Goal: Transaction & Acquisition: Purchase product/service

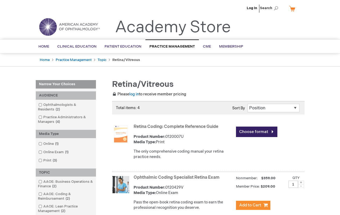
click at [177, 127] on link "Retina Coding: Complete Reference Guide" at bounding box center [176, 126] width 85 height 5
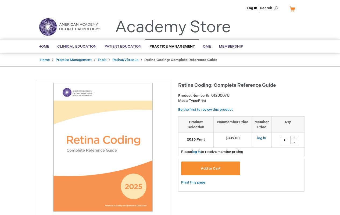
click at [285, 140] on input "0" at bounding box center [285, 140] width 11 height 9
type input "1"
click at [211, 168] on span "Add to Cart" at bounding box center [211, 168] width 20 height 4
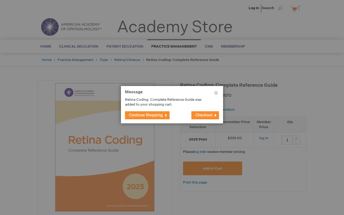
click at [216, 94] on button "Close" at bounding box center [216, 94] width 14 height 16
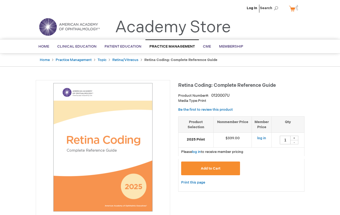
click at [211, 168] on span "Add to Cart" at bounding box center [211, 168] width 20 height 4
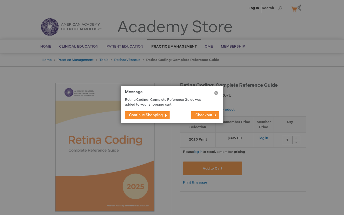
click at [216, 94] on button "Close" at bounding box center [216, 94] width 14 height 16
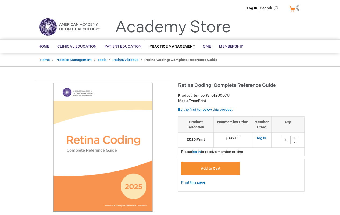
click at [211, 168] on span "Add to Cart" at bounding box center [211, 168] width 20 height 4
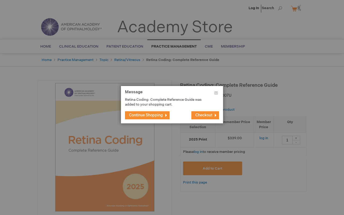
click at [204, 115] on span "Checkout" at bounding box center [204, 115] width 17 height 5
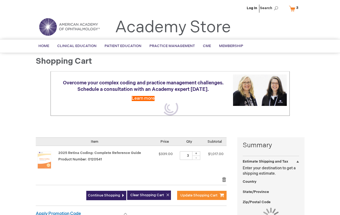
select select "US"
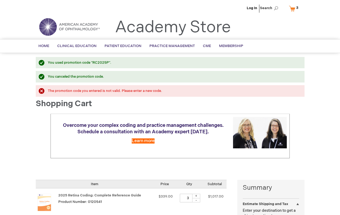
select select "US"
